Goal: Find specific page/section: Find specific page/section

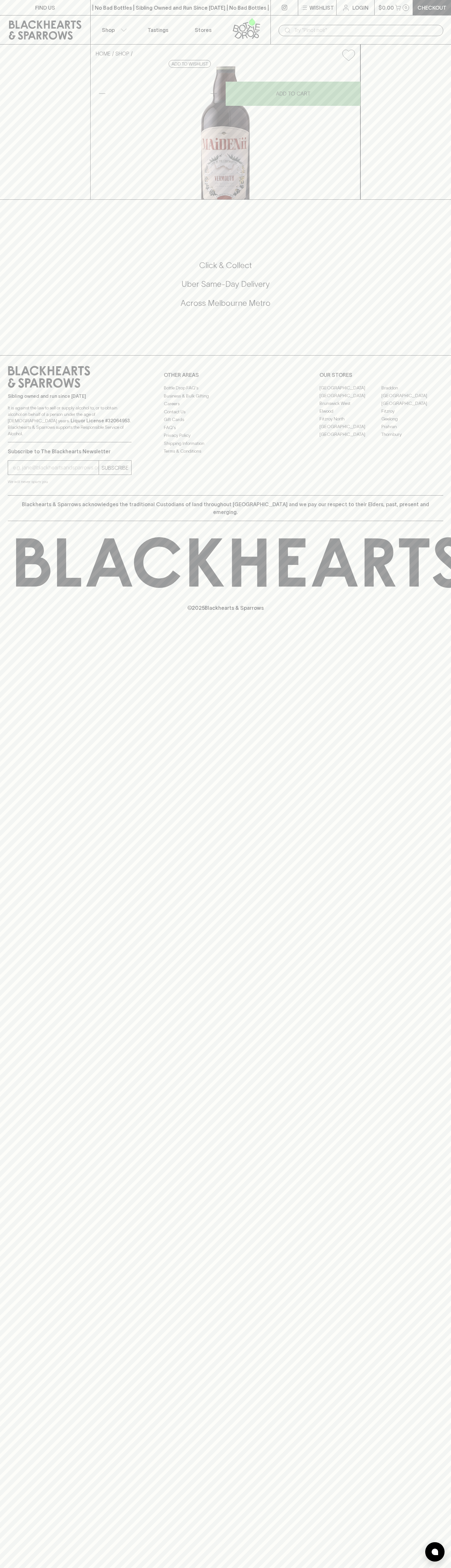
click at [182, 2] on div "| No Bad Bottles | Sibling Owned and Run Since [DATE] | No Bad Bottles | Siblin…" at bounding box center [180, 8] width 180 height 16
click at [450, 417] on div "FIND US | No Bad Bottles | Sibling Owned and Run Since [DATE] | No Bad Bottles …" at bounding box center [225, 784] width 451 height 1568
click at [191, 1568] on html "FIND US | No Bad Bottles | Sibling Owned and Run Since [DATE] | No Bad Bottles …" at bounding box center [225, 784] width 451 height 1568
click at [25, 628] on div "© 2025 Blackhearts & Sparrows" at bounding box center [225, 575] width 451 height 107
